Goal: Task Accomplishment & Management: Use online tool/utility

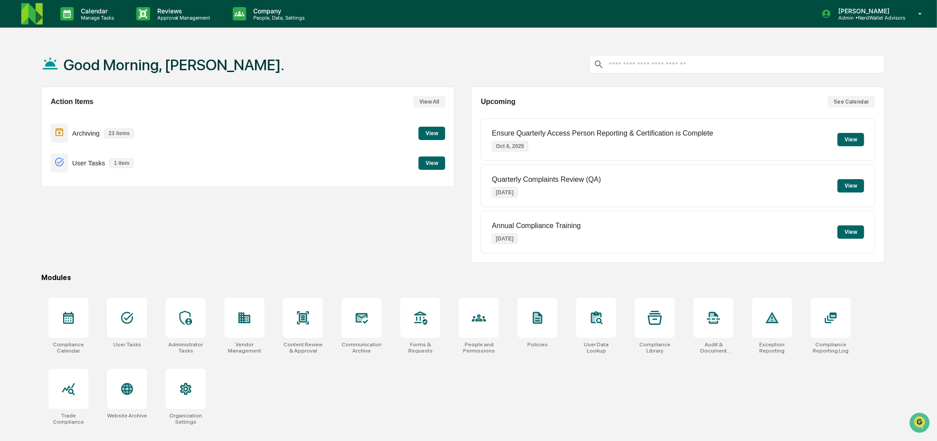
scroll to position [43, 0]
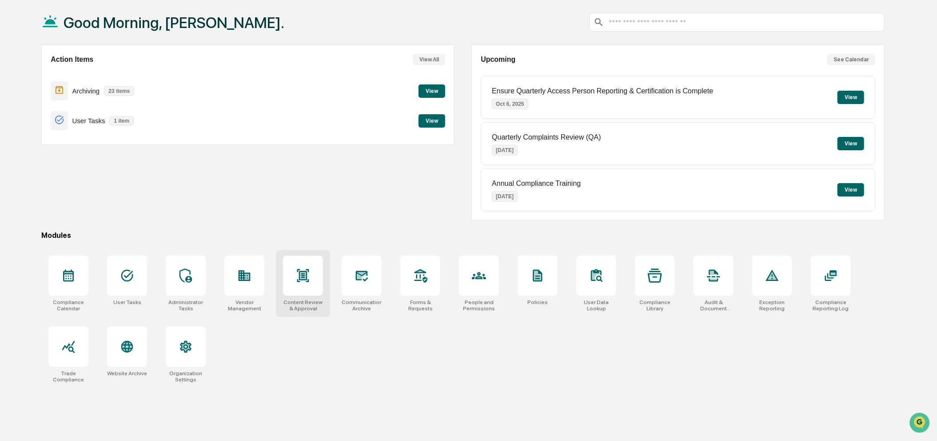
click at [322, 290] on div at bounding box center [303, 275] width 40 height 40
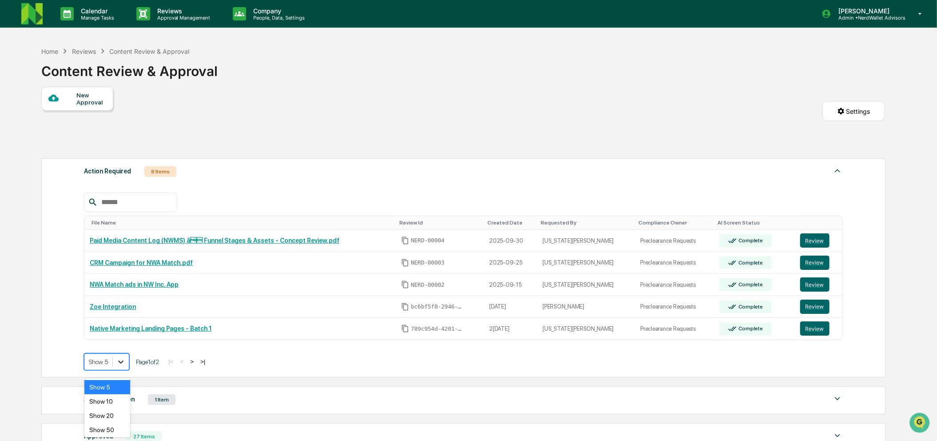
scroll to position [18, 0]
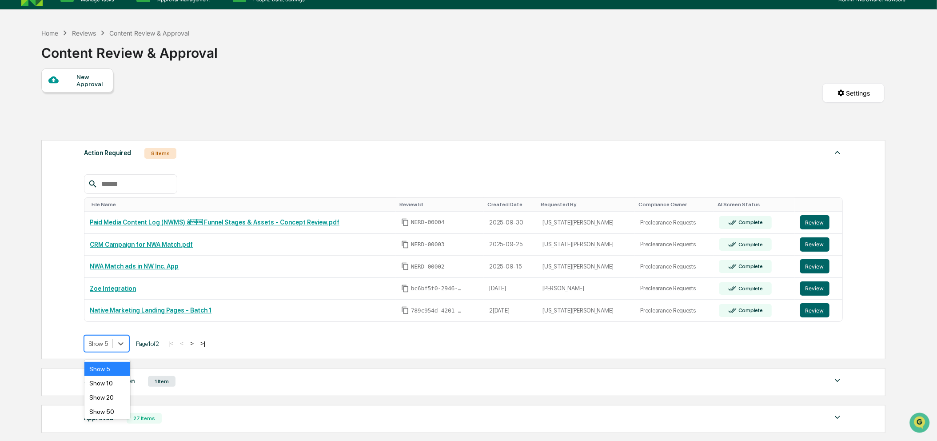
drag, startPoint x: 119, startPoint y: 360, endPoint x: 105, endPoint y: 393, distance: 36.2
click at [105, 393] on div "Show 20" at bounding box center [107, 397] width 46 height 14
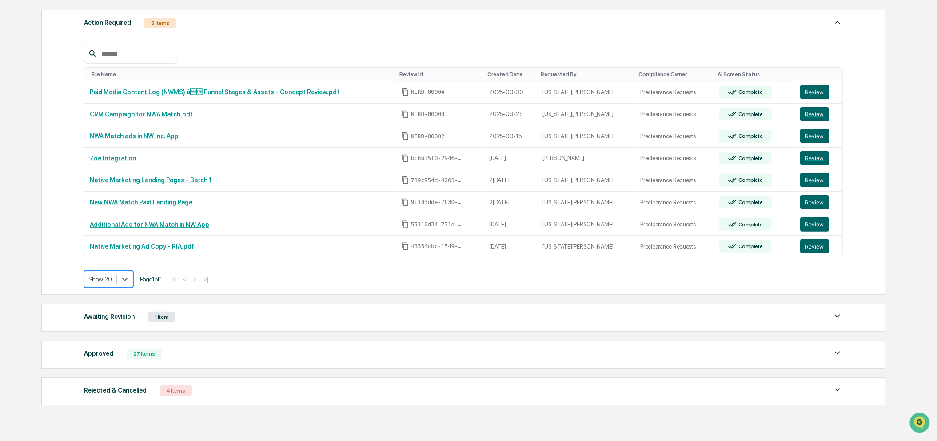
scroll to position [150, 0]
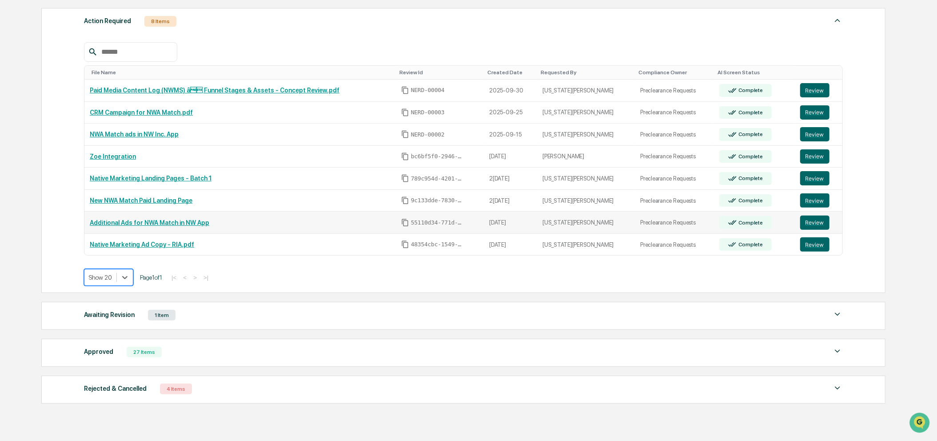
click at [155, 224] on link "Additional Ads for NWA Match in NW App" at bounding box center [149, 222] width 119 height 7
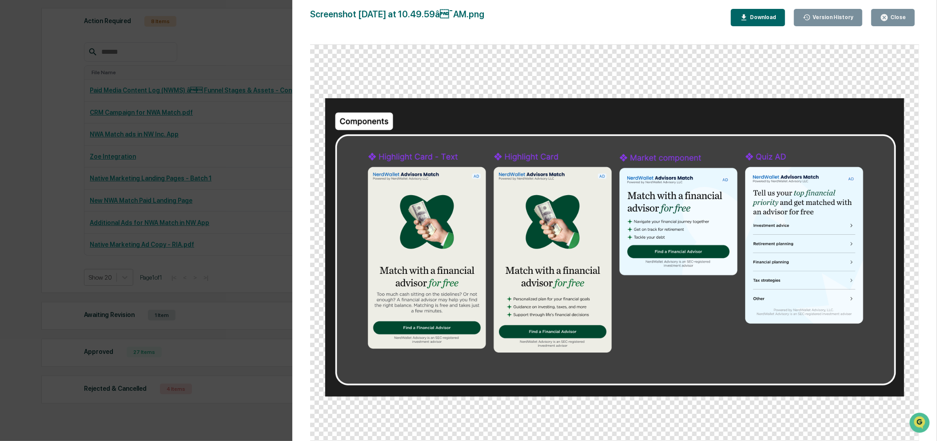
click at [243, 134] on div "Version History 06/25/2025, 02:51 PM Georgia McIntyre Screenshot 2025-06-25 at …" at bounding box center [468, 220] width 937 height 441
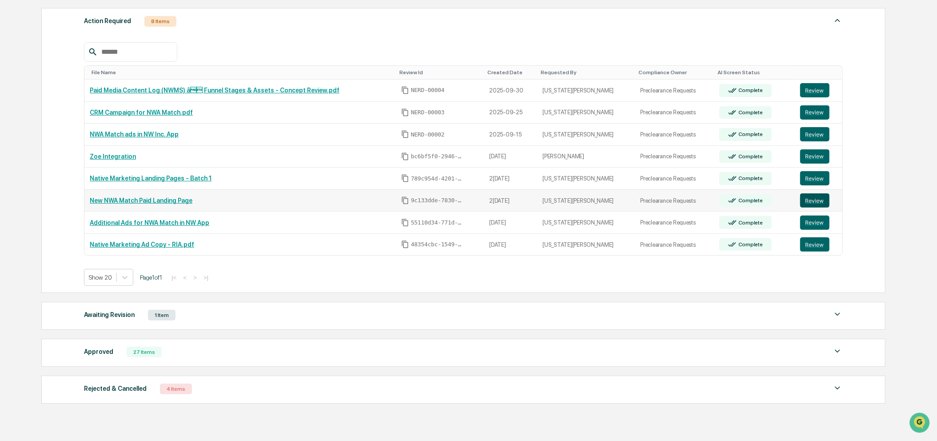
click at [806, 203] on button "Review" at bounding box center [814, 200] width 29 height 14
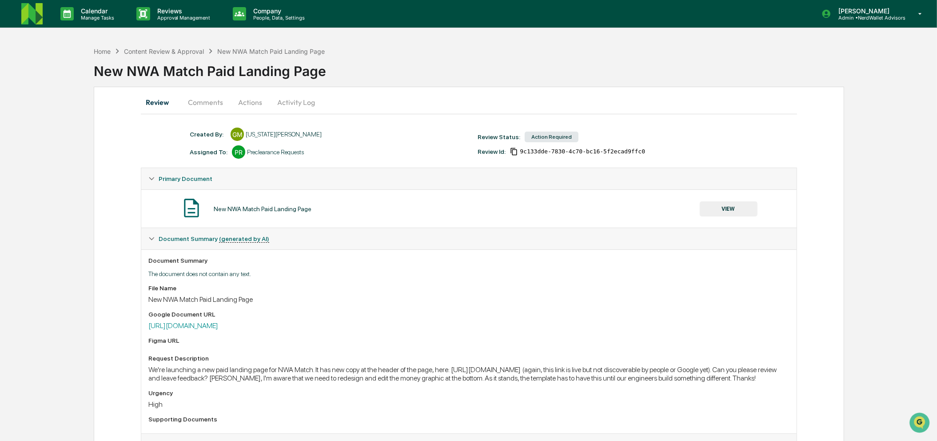
click at [211, 103] on button "Comments" at bounding box center [205, 101] width 49 height 21
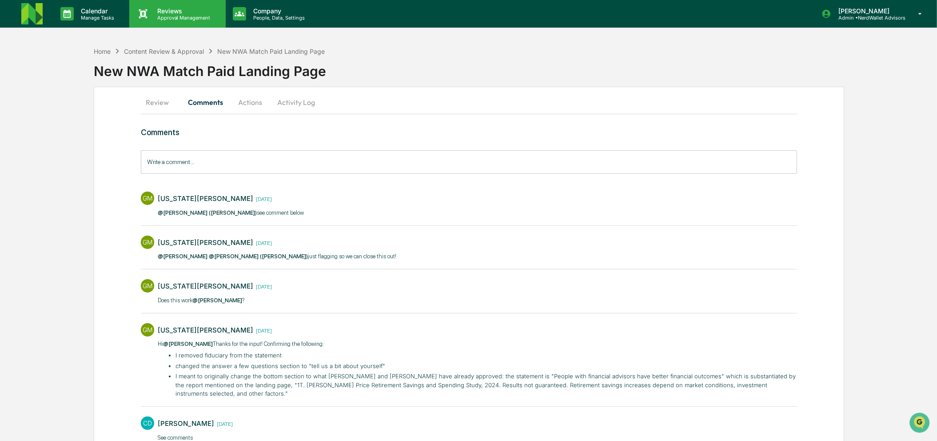
click at [174, 11] on p "Reviews" at bounding box center [182, 11] width 65 height 8
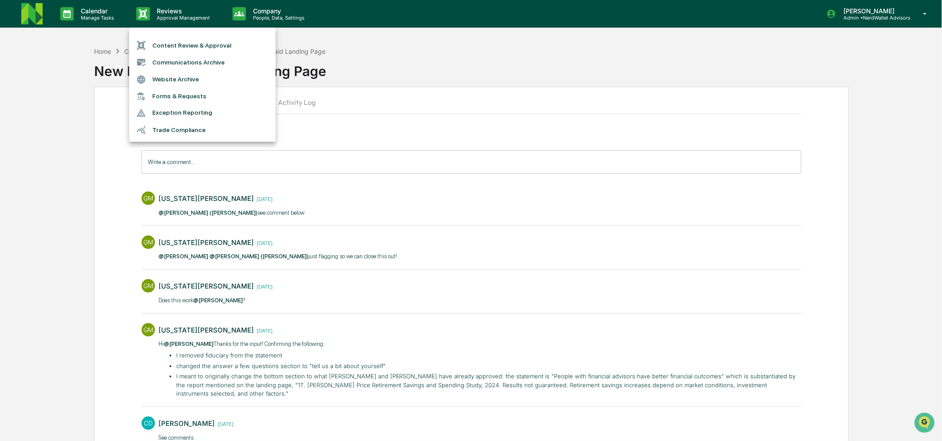
click at [177, 40] on li "Content Review & Approval" at bounding box center [202, 45] width 147 height 17
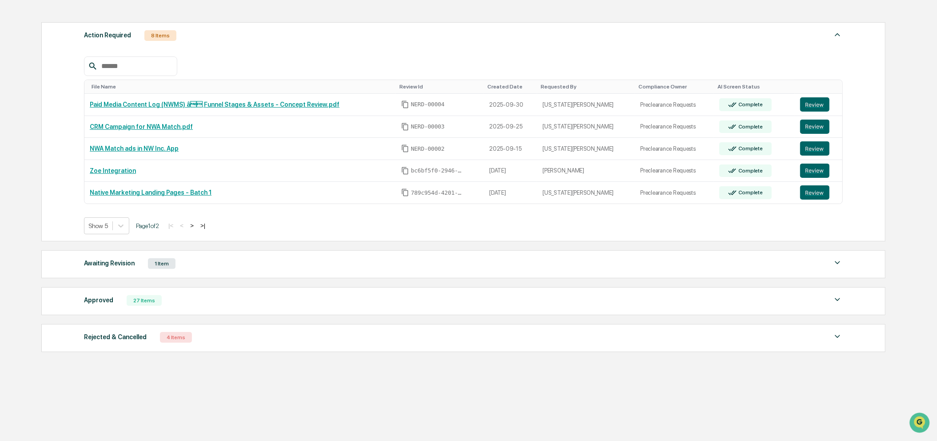
scroll to position [143, 0]
click at [114, 219] on div at bounding box center [121, 226] width 16 height 16
click at [112, 286] on div "Show 50" at bounding box center [107, 293] width 46 height 14
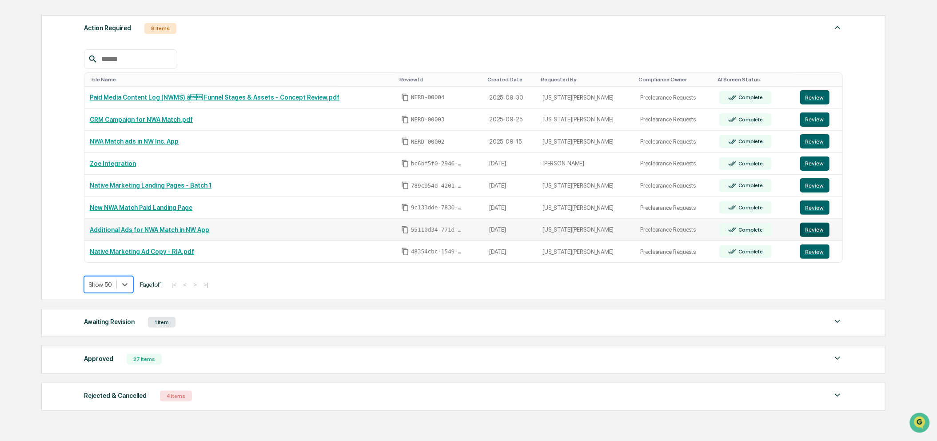
click at [818, 235] on button "Review" at bounding box center [814, 230] width 29 height 14
click at [107, 289] on div at bounding box center [100, 284] width 23 height 9
click at [115, 371] on div "Show 100" at bounding box center [109, 367] width 50 height 14
click at [802, 256] on button "Review" at bounding box center [814, 251] width 29 height 14
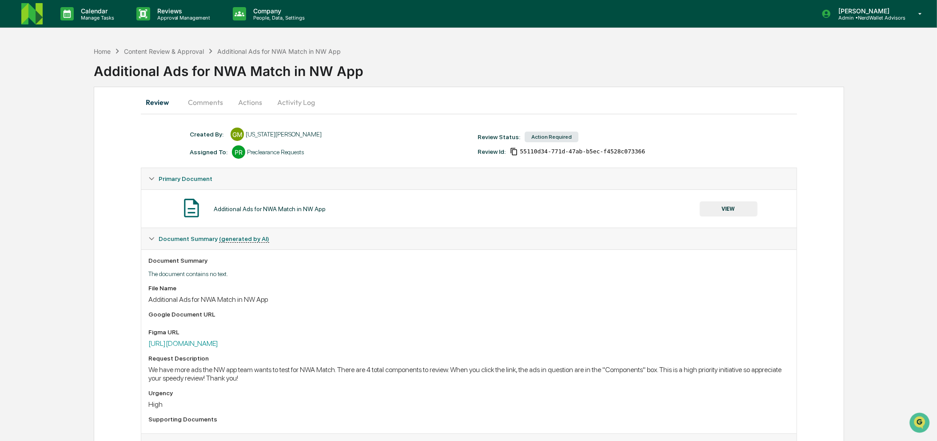
click at [210, 103] on button "Comments" at bounding box center [205, 101] width 49 height 21
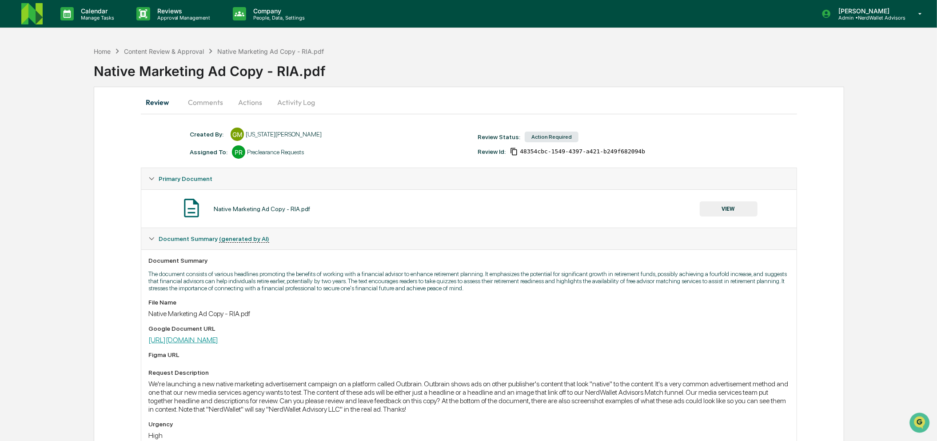
click at [218, 344] on link "[URL][DOMAIN_NAME]" at bounding box center [183, 339] width 70 height 8
click at [214, 103] on button "Comments" at bounding box center [205, 101] width 49 height 21
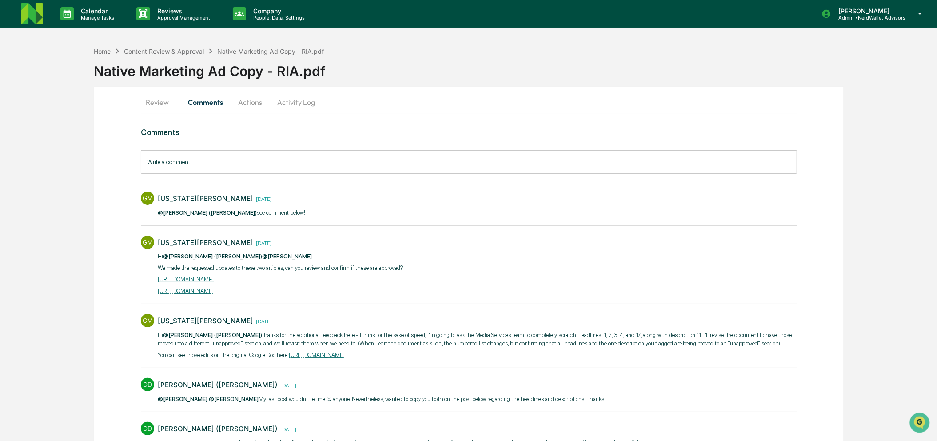
scroll to position [84, 0]
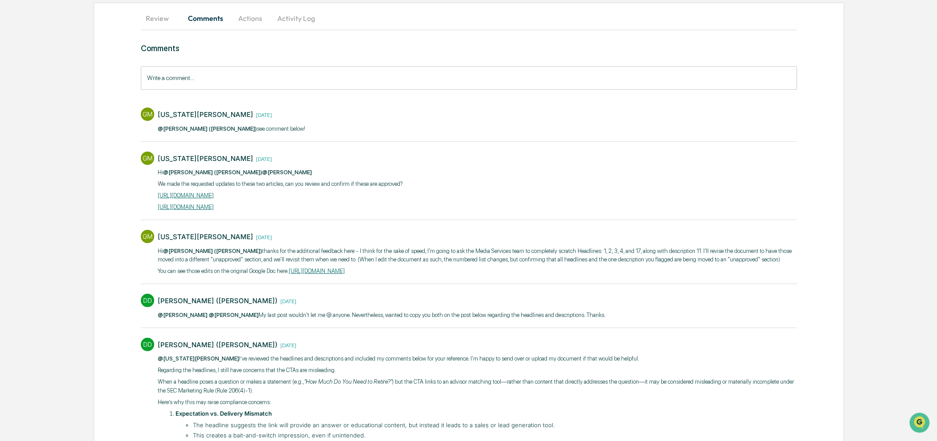
click at [262, 201] on div "Hi @[PERSON_NAME] ([PERSON_NAME]) ​ @[PERSON_NAME] We made the requested update…" at bounding box center [280, 190] width 245 height 44
click at [214, 203] on link "[URL][DOMAIN_NAME]" at bounding box center [186, 206] width 56 height 7
click at [201, 195] on link "[URL][DOMAIN_NAME]" at bounding box center [186, 195] width 56 height 7
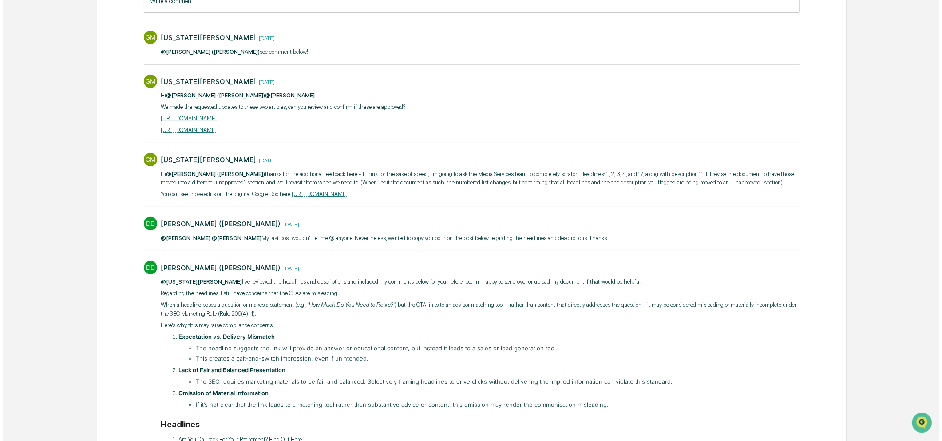
scroll to position [0, 0]
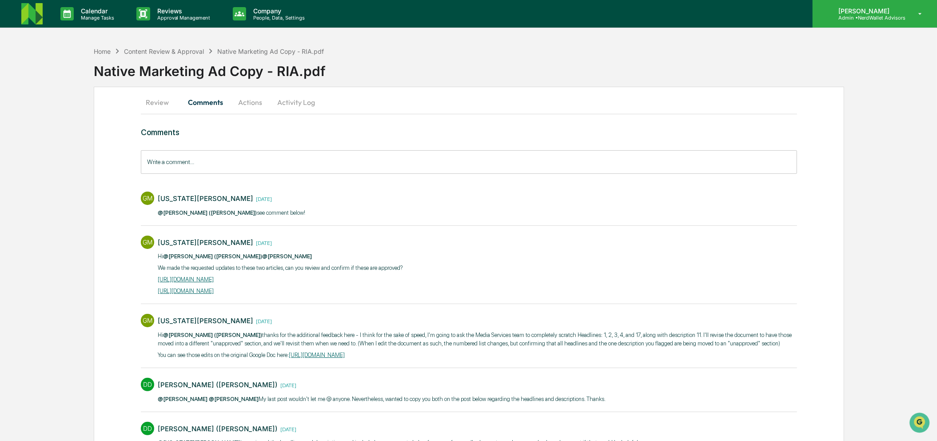
click at [889, 8] on p "[PERSON_NAME]" at bounding box center [868, 11] width 74 height 8
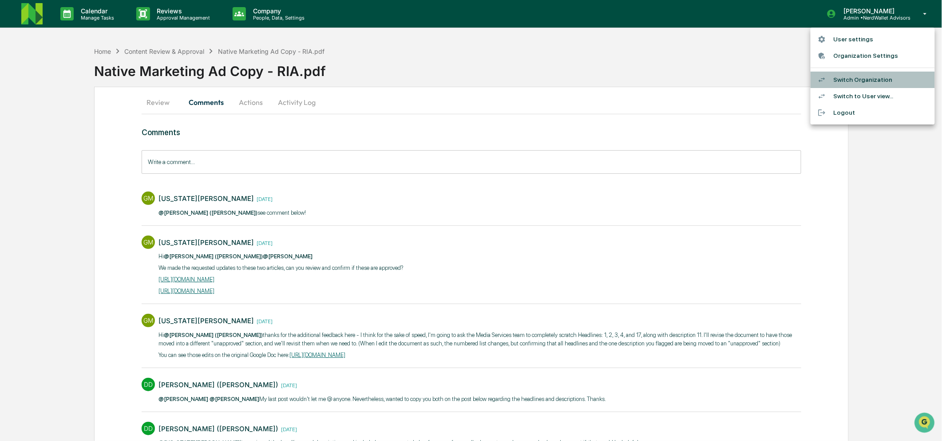
click at [886, 75] on li "Switch Organization" at bounding box center [873, 80] width 124 height 16
